Goal: Obtain resource: Download file/media

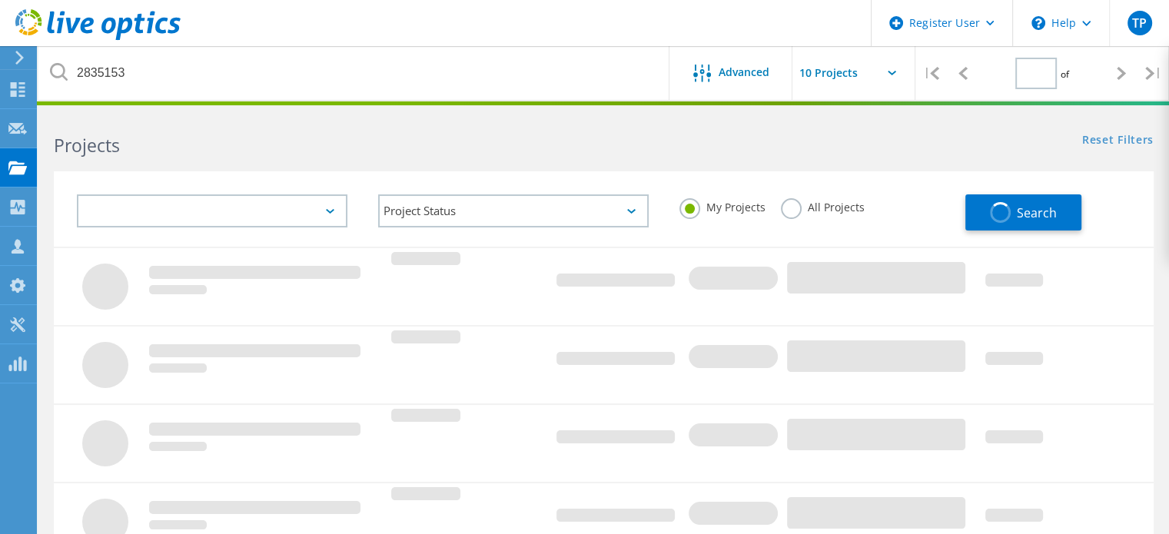
type input "1"
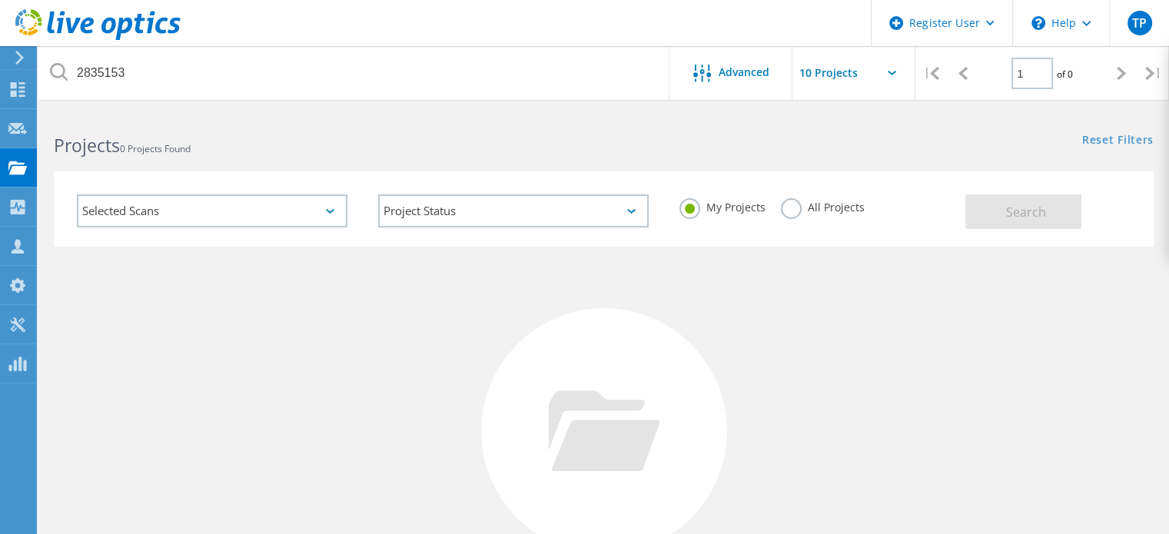
click at [798, 208] on label "All Projects" at bounding box center [823, 205] width 84 height 15
click at [0, 0] on input "All Projects" at bounding box center [0, 0] width 0 height 0
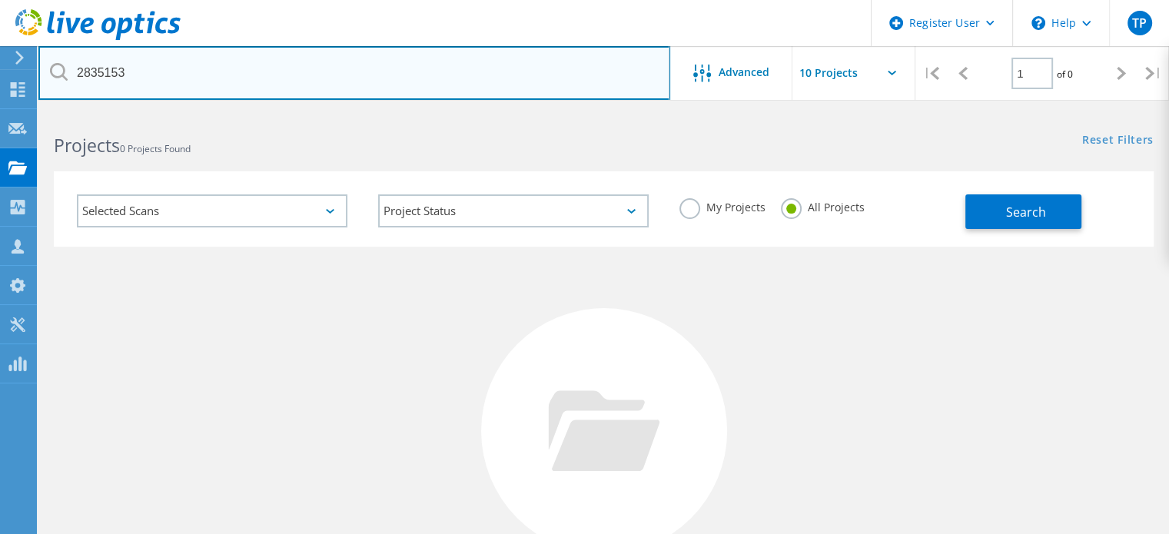
click at [311, 66] on input "2835153" at bounding box center [354, 73] width 632 height 54
paste input "2877144"
click at [311, 66] on input "2877144" at bounding box center [354, 73] width 632 height 54
type input "2877144"
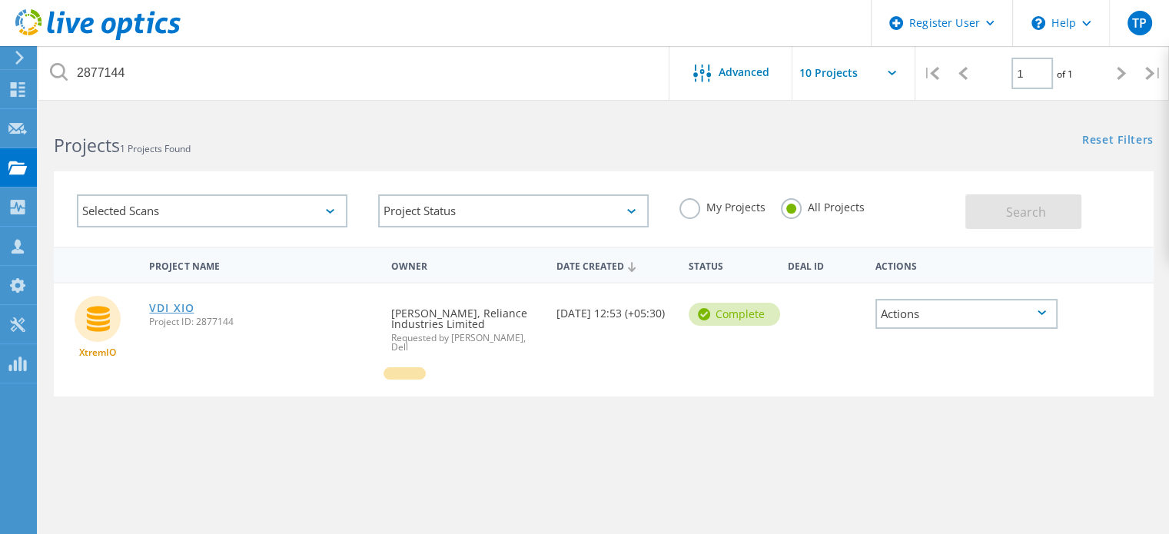
click at [184, 307] on link "VDI_XIO" at bounding box center [171, 308] width 45 height 11
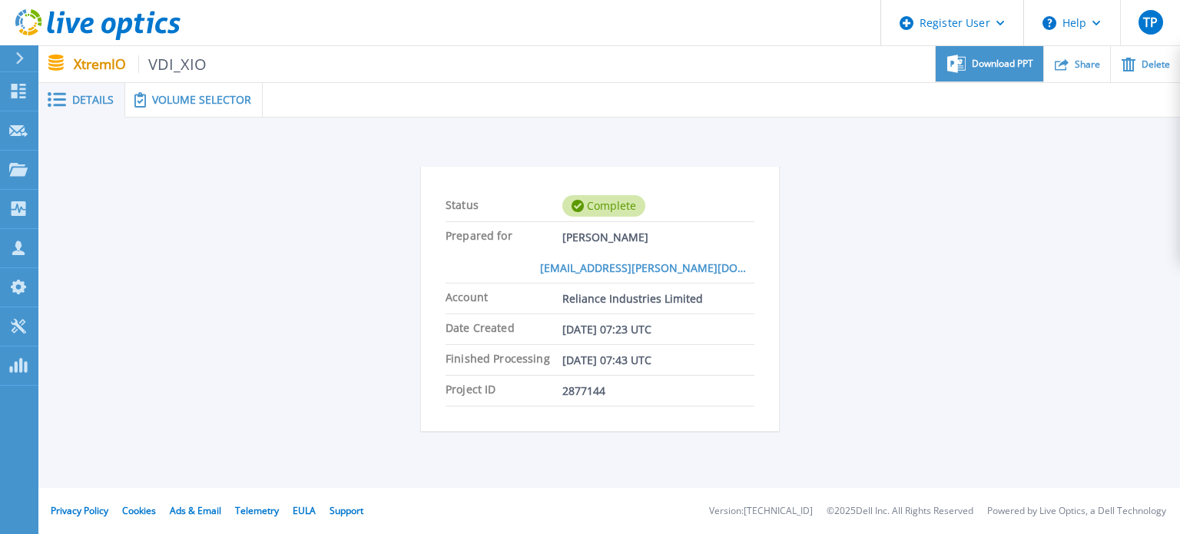
click at [985, 63] on span "Download PPT" at bounding box center [1002, 63] width 61 height 9
